Goal: Communication & Community: Answer question/provide support

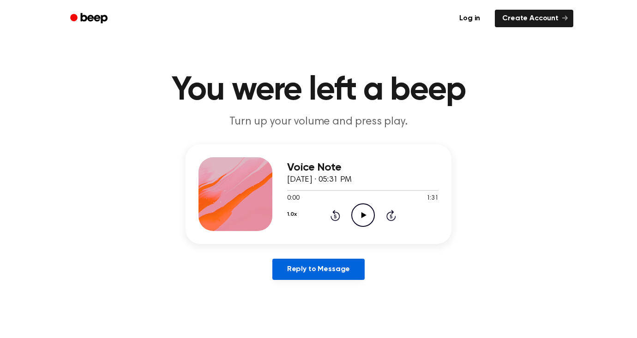
click at [335, 274] on link "Reply to Message" at bounding box center [318, 269] width 92 height 21
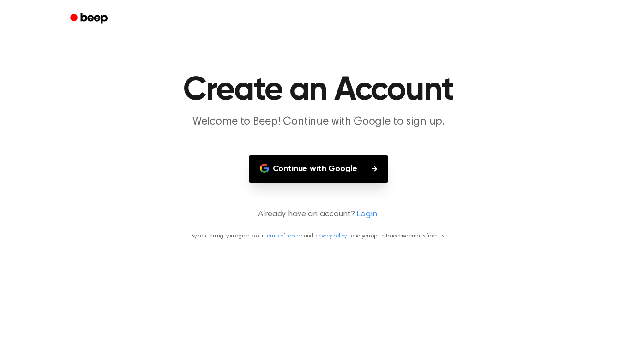
click at [348, 169] on button "Continue with Google" at bounding box center [319, 169] width 140 height 27
click at [348, 166] on button "Continue with Google" at bounding box center [319, 169] width 140 height 27
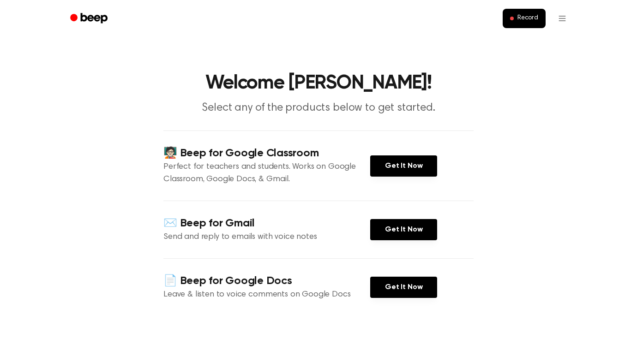
click at [476, 170] on main "Welcome Christy! Select any of the products below to get started. 🧑🏻‍🏫 Beep for…" at bounding box center [318, 247] width 637 height 495
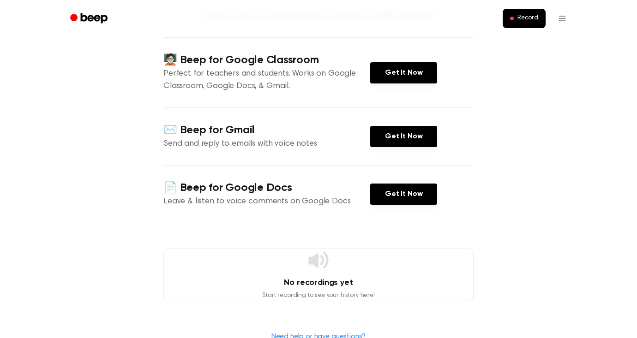
scroll to position [108, 0]
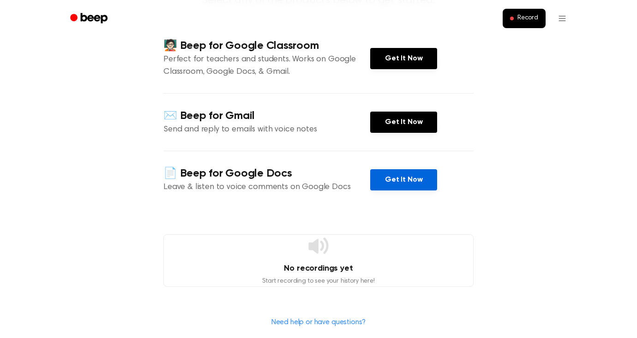
click at [387, 178] on link "Get It Now" at bounding box center [403, 179] width 67 height 21
click at [526, 21] on span "Record" at bounding box center [527, 18] width 21 height 8
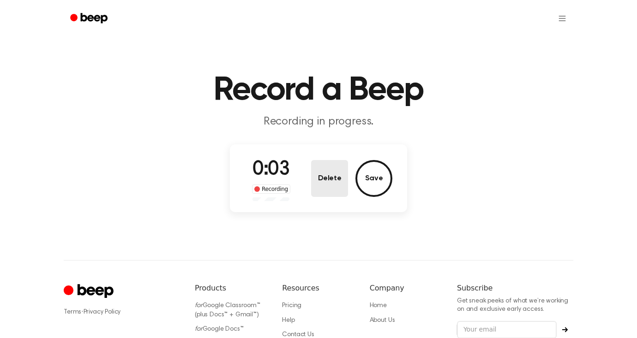
click at [335, 183] on button "Delete" at bounding box center [329, 178] width 37 height 37
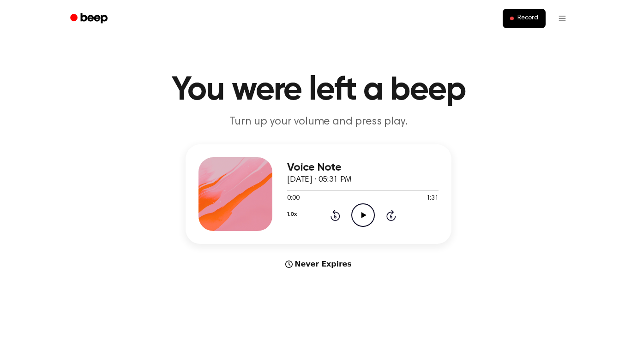
click at [459, 223] on div "Voice Note [DATE] · 05:31 PM 0:00 1:31 Your browser does not support the [objec…" at bounding box center [318, 207] width 615 height 126
click at [365, 215] on icon "Play Audio" at bounding box center [363, 216] width 24 height 24
click at [335, 212] on icon at bounding box center [336, 215] width 10 height 11
click at [339, 213] on icon "Rewind 5 seconds" at bounding box center [335, 216] width 10 height 12
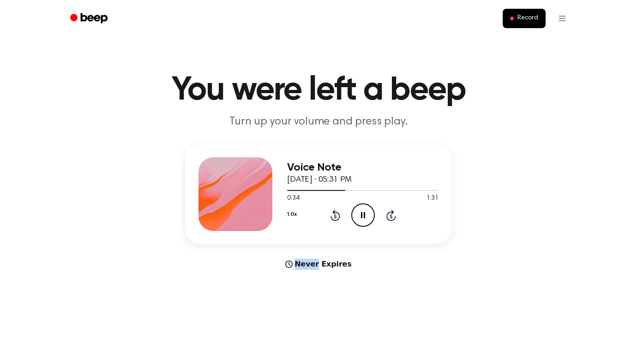
click at [339, 213] on icon "Rewind 5 seconds" at bounding box center [335, 216] width 10 height 12
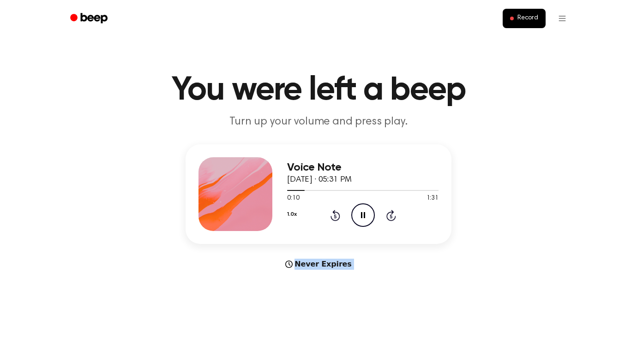
click at [339, 213] on icon "Rewind 5 seconds" at bounding box center [335, 216] width 10 height 12
click at [474, 202] on div "Voice Note [DATE] · 05:31 PM 0:05 1:31 Your browser does not support the [objec…" at bounding box center [318, 207] width 615 height 126
click at [362, 216] on icon at bounding box center [363, 215] width 4 height 6
click at [335, 266] on div "Never Expires" at bounding box center [319, 264] width 266 height 11
click at [430, 250] on div "Voice Note [DATE] · 05:31 PM 0:20 1:31 Your browser does not support the [objec…" at bounding box center [318, 207] width 615 height 126
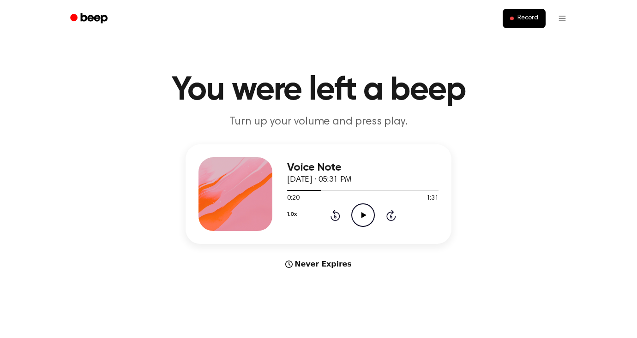
click at [360, 220] on icon "Play Audio" at bounding box center [363, 216] width 24 height 24
click at [334, 218] on icon at bounding box center [335, 217] width 2 height 4
click at [337, 217] on icon "Rewind 5 seconds" at bounding box center [335, 216] width 10 height 12
click at [333, 216] on icon "Rewind 5 seconds" at bounding box center [335, 216] width 10 height 12
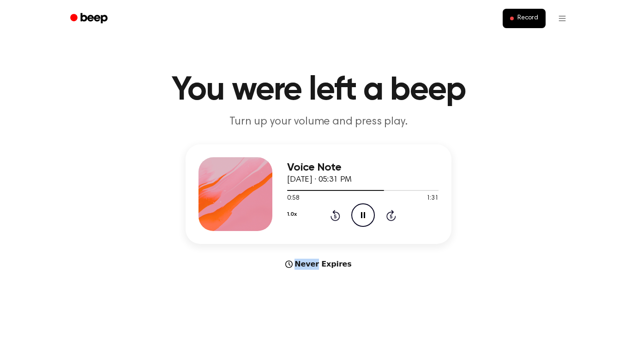
click at [333, 216] on icon "Rewind 5 seconds" at bounding box center [335, 216] width 10 height 12
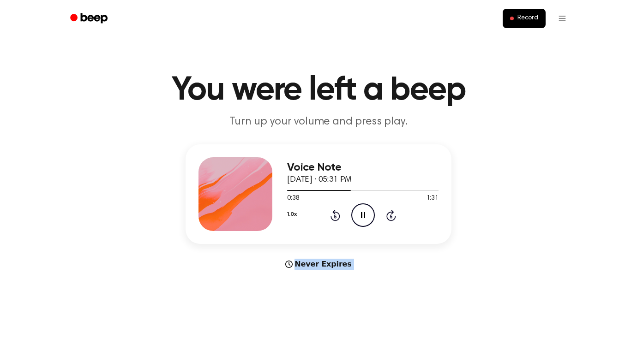
click at [333, 216] on icon "Rewind 5 seconds" at bounding box center [335, 216] width 10 height 12
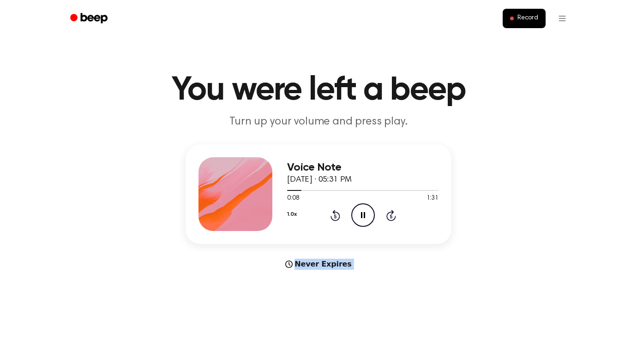
click at [493, 222] on div "Voice Note [DATE] · 05:31 PM 0:08 1:31 Your browser does not support the [objec…" at bounding box center [318, 207] width 615 height 126
click at [357, 217] on icon "Pause Audio" at bounding box center [363, 216] width 24 height 24
click at [336, 217] on icon at bounding box center [335, 217] width 2 height 4
click at [365, 213] on icon "Play Audio" at bounding box center [363, 216] width 24 height 24
click at [365, 213] on icon "Pause Audio" at bounding box center [363, 216] width 24 height 24
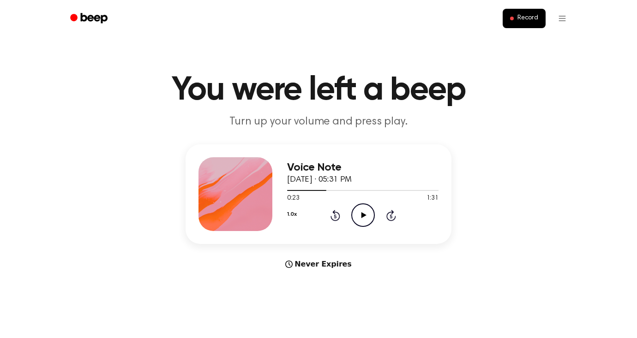
click at [337, 219] on icon "Rewind 5 seconds" at bounding box center [335, 216] width 10 height 12
click at [368, 218] on icon "Play Audio" at bounding box center [363, 216] width 24 height 24
click at [369, 221] on icon "Pause Audio" at bounding box center [363, 216] width 24 height 24
click at [320, 191] on span at bounding box center [322, 190] width 7 height 7
click at [391, 215] on icon "Skip 5 seconds" at bounding box center [391, 216] width 10 height 12
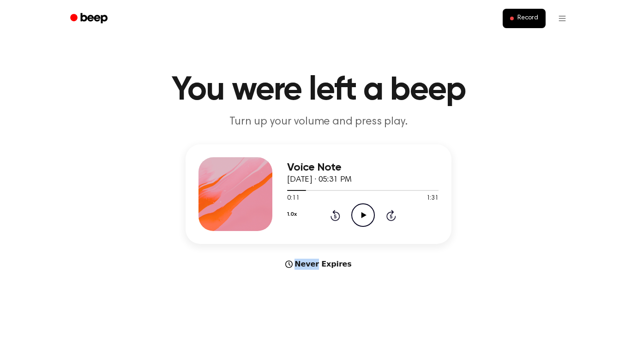
click at [391, 215] on icon "Skip 5 seconds" at bounding box center [391, 216] width 10 height 12
click at [365, 215] on icon at bounding box center [363, 215] width 5 height 6
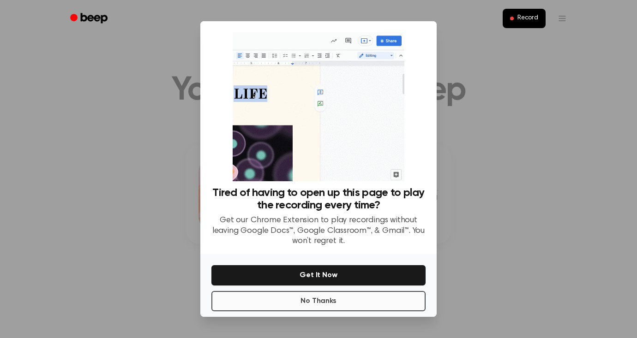
click at [331, 298] on button "No Thanks" at bounding box center [318, 301] width 214 height 20
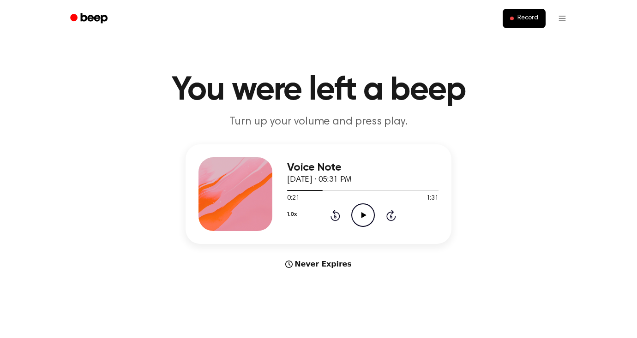
click at [366, 214] on icon "Play Audio" at bounding box center [363, 216] width 24 height 24
click at [366, 214] on icon "Pause Audio" at bounding box center [363, 216] width 24 height 24
click at [366, 216] on icon at bounding box center [363, 215] width 5 height 6
click at [391, 212] on icon at bounding box center [391, 215] width 10 height 11
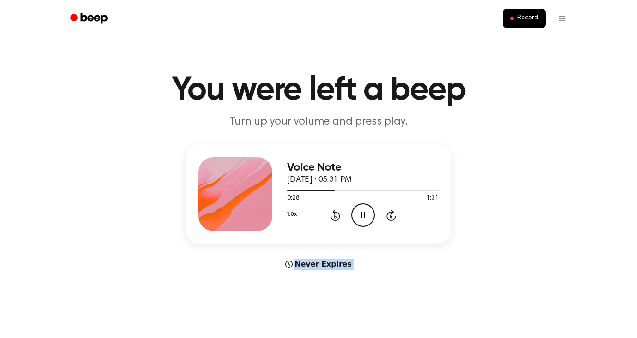
click at [391, 212] on icon at bounding box center [391, 215] width 10 height 11
click at [499, 223] on div "Voice Note [DATE] · 05:31 PM 0:54 1:31 Your browser does not support the [objec…" at bounding box center [318, 207] width 615 height 126
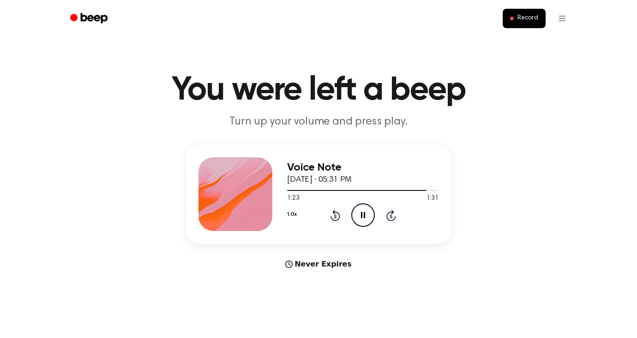
click at [361, 214] on icon at bounding box center [363, 215] width 4 height 6
click at [333, 214] on icon "Rewind 5 seconds" at bounding box center [335, 216] width 10 height 12
click at [370, 213] on icon "Play Audio" at bounding box center [363, 216] width 24 height 24
click at [336, 215] on icon "Rewind 5 seconds" at bounding box center [335, 216] width 10 height 12
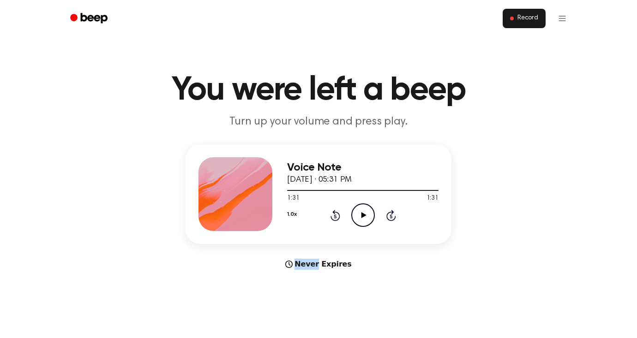
click at [523, 18] on span "Record" at bounding box center [527, 18] width 21 height 8
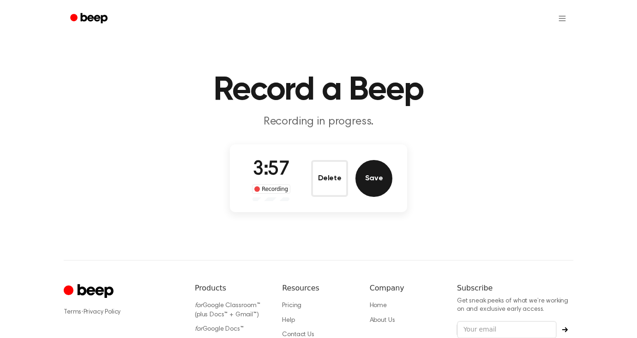
click at [378, 182] on button "Save" at bounding box center [373, 178] width 37 height 37
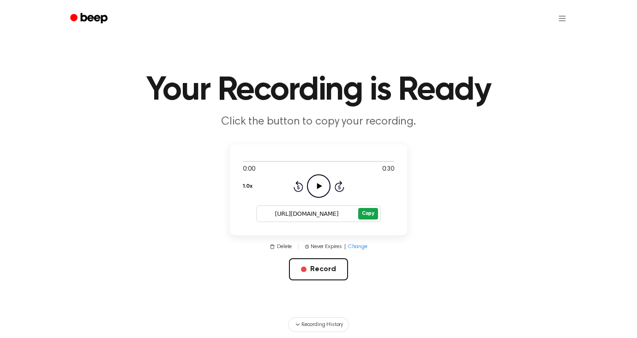
click at [373, 215] on button "Copy" at bounding box center [368, 214] width 20 height 12
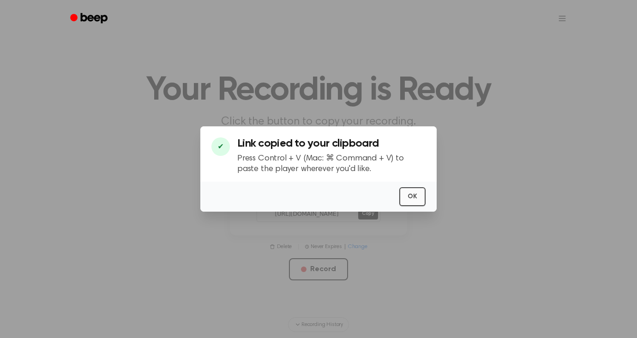
click at [418, 197] on button "OK" at bounding box center [412, 196] width 26 height 19
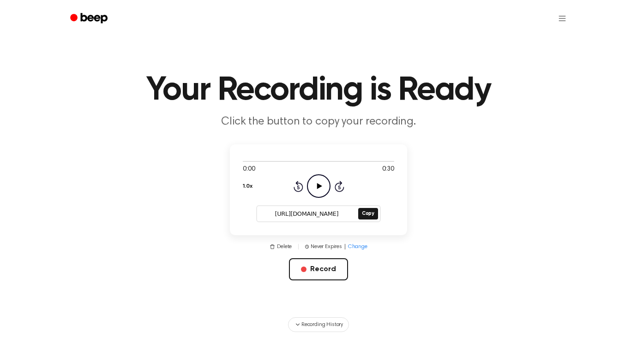
click at [545, 114] on header "Your Recording is Ready Click the button to copy your recording." at bounding box center [318, 102] width 615 height 56
click at [540, 40] on main "Your Recording is Ready Click the button to copy your recording. 0:00 0:30 1.0x…" at bounding box center [318, 174] width 637 height 348
